Goal: Task Accomplishment & Management: Manage account settings

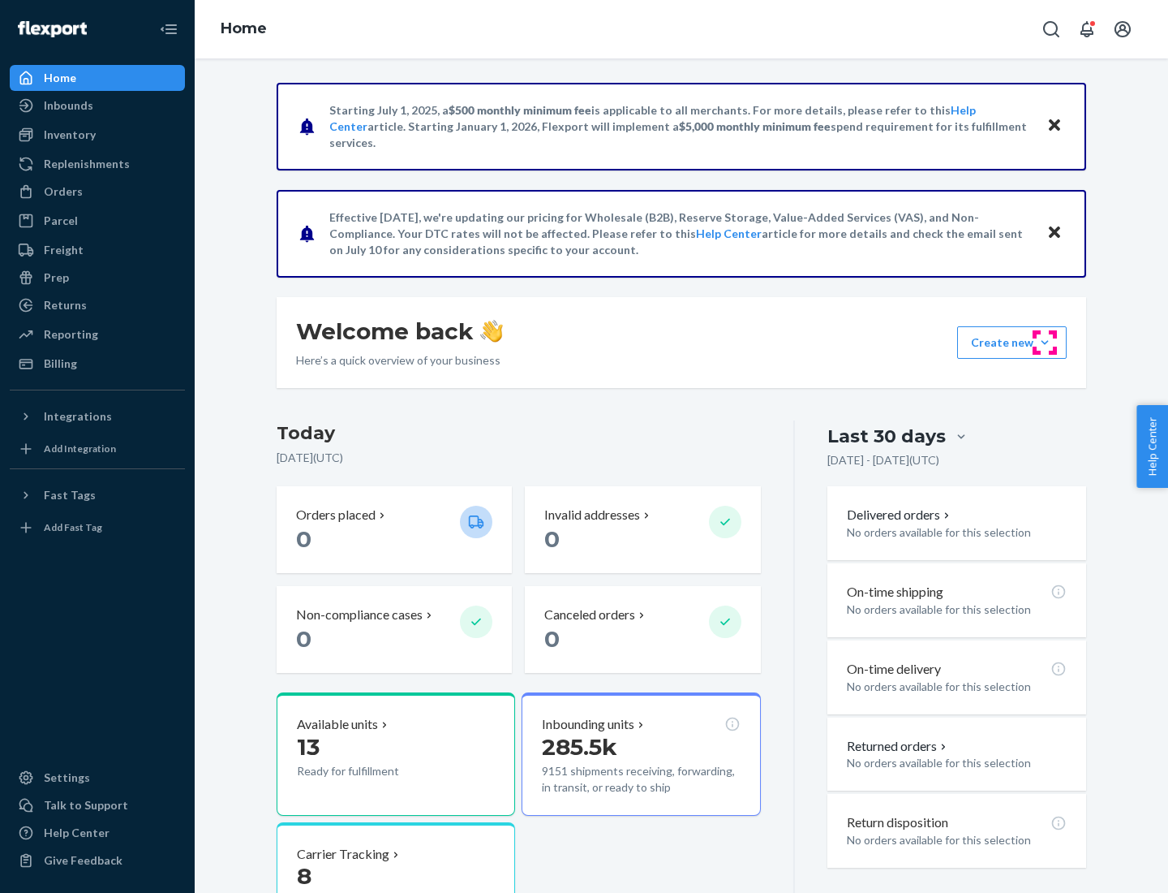
click at [1045, 342] on button "Create new Create new inbound Create new order Create new product" at bounding box center [1012, 342] width 110 height 32
click at [55, 278] on div "Prep" at bounding box center [56, 277] width 25 height 16
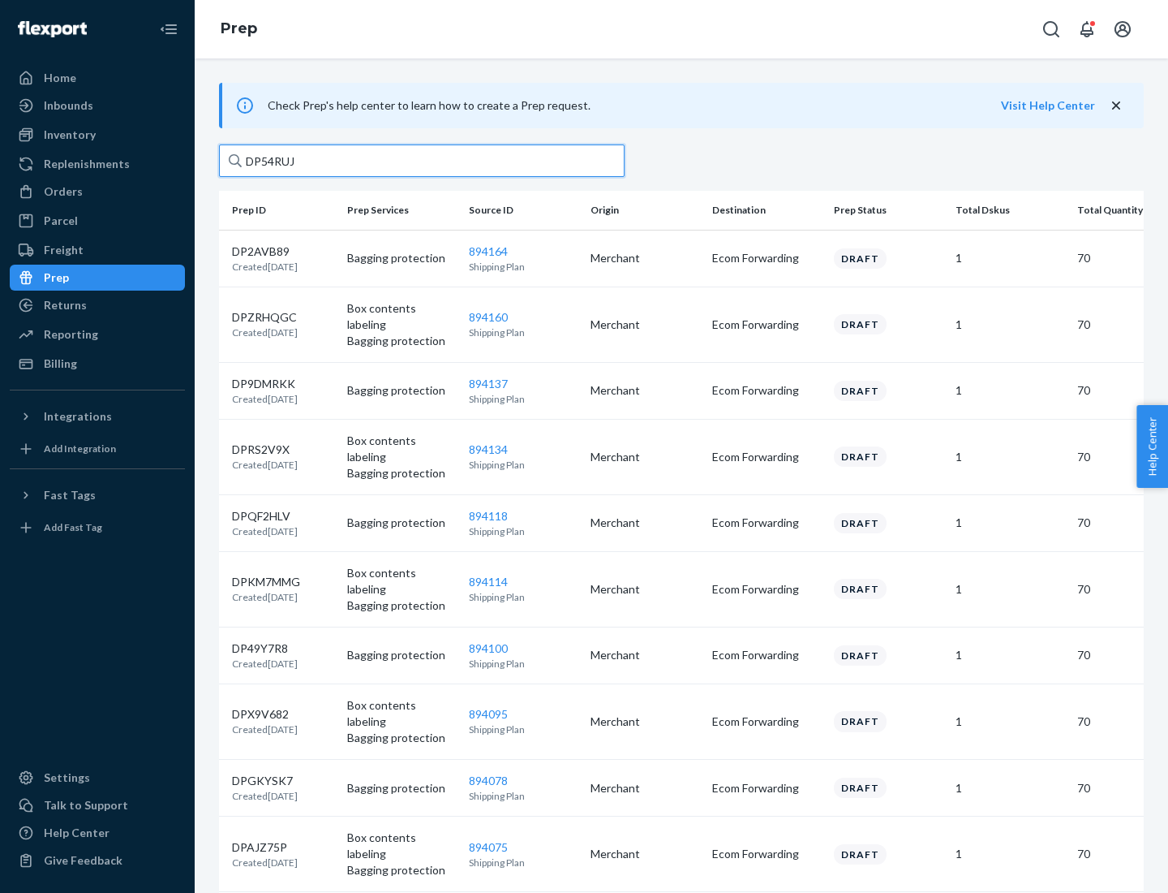
type input "DP54RUJL"
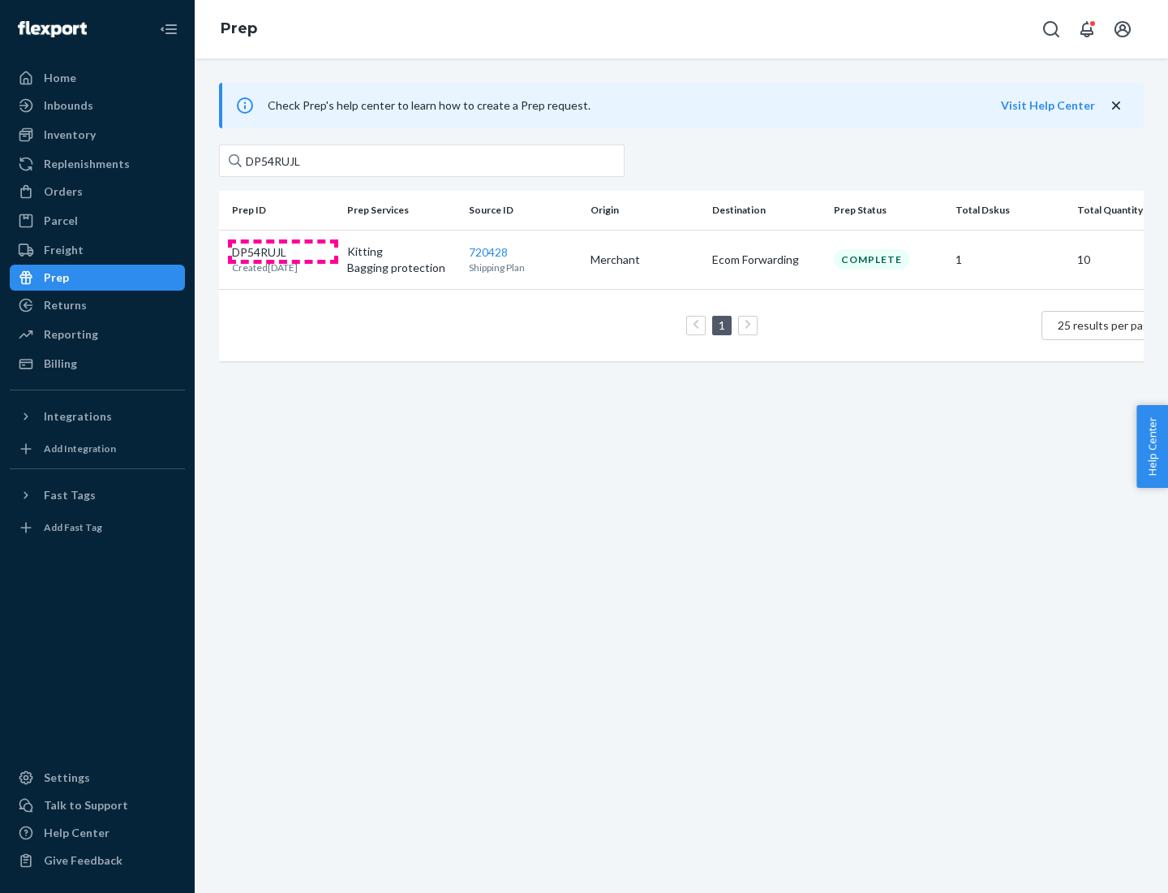
click at [283, 251] on p "DP54RUJL" at bounding box center [265, 252] width 66 height 16
